Goal: Find specific page/section: Find specific page/section

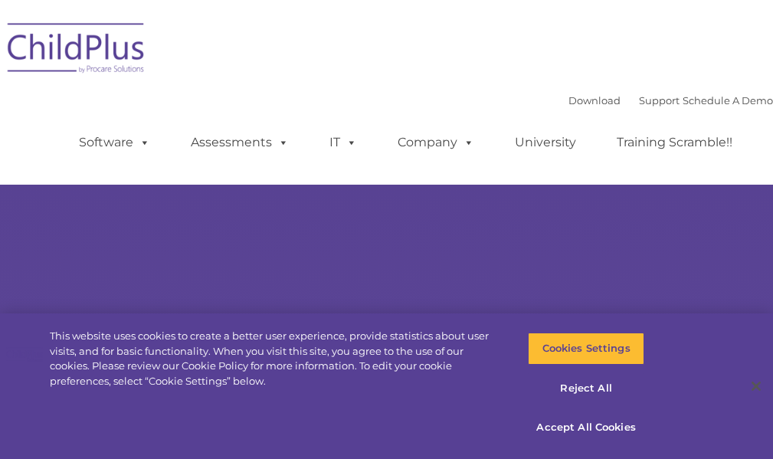
select select "MEDIUM"
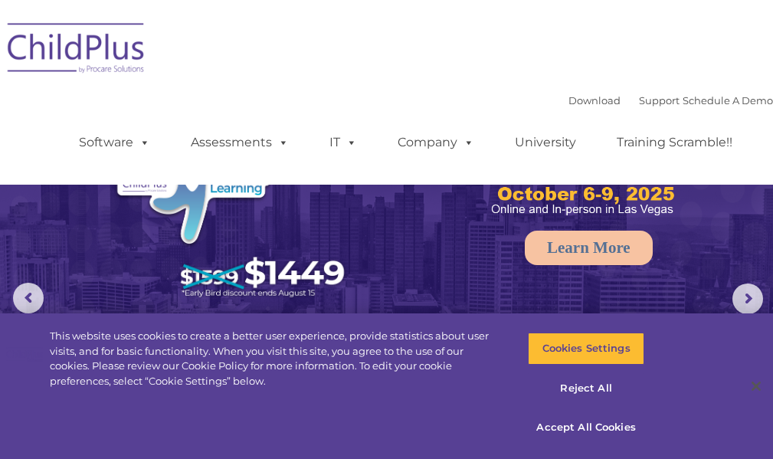
click at [108, 58] on img at bounding box center [76, 50] width 153 height 77
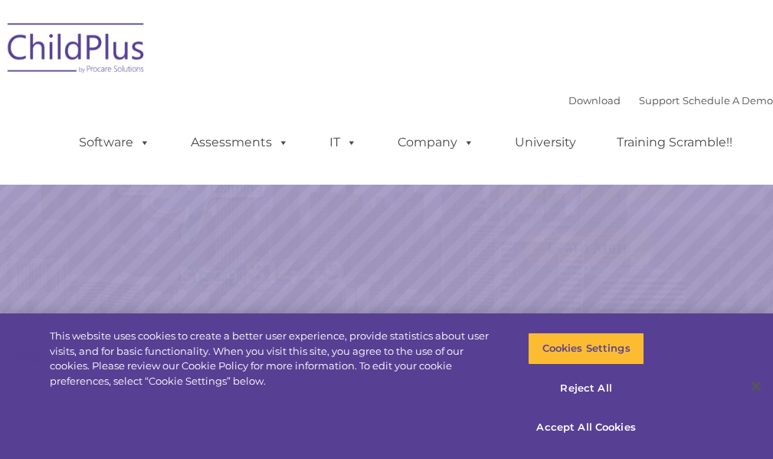
select select "MEDIUM"
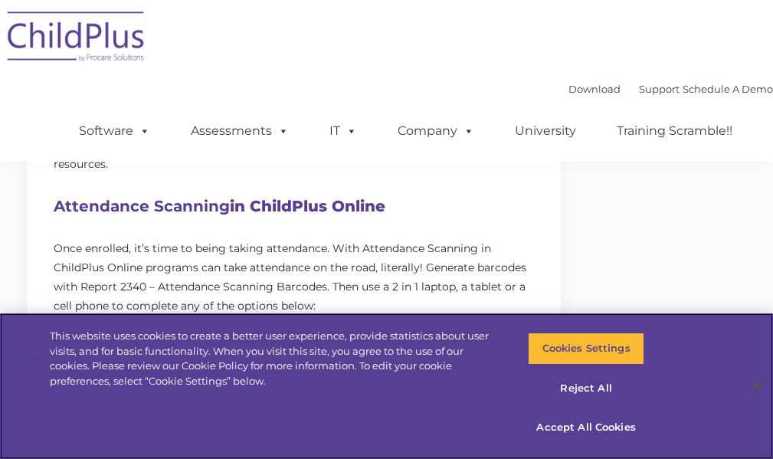
scroll to position [1072, 0]
